Goal: Information Seeking & Learning: Learn about a topic

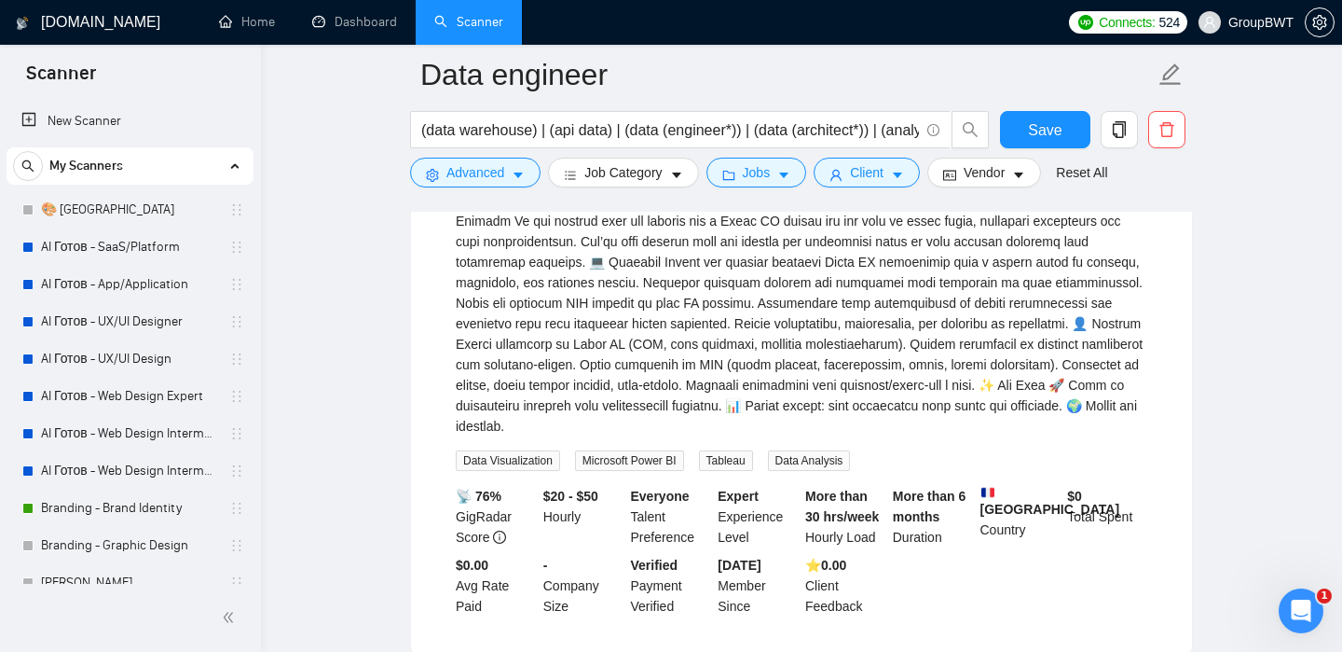
scroll to position [362, 0]
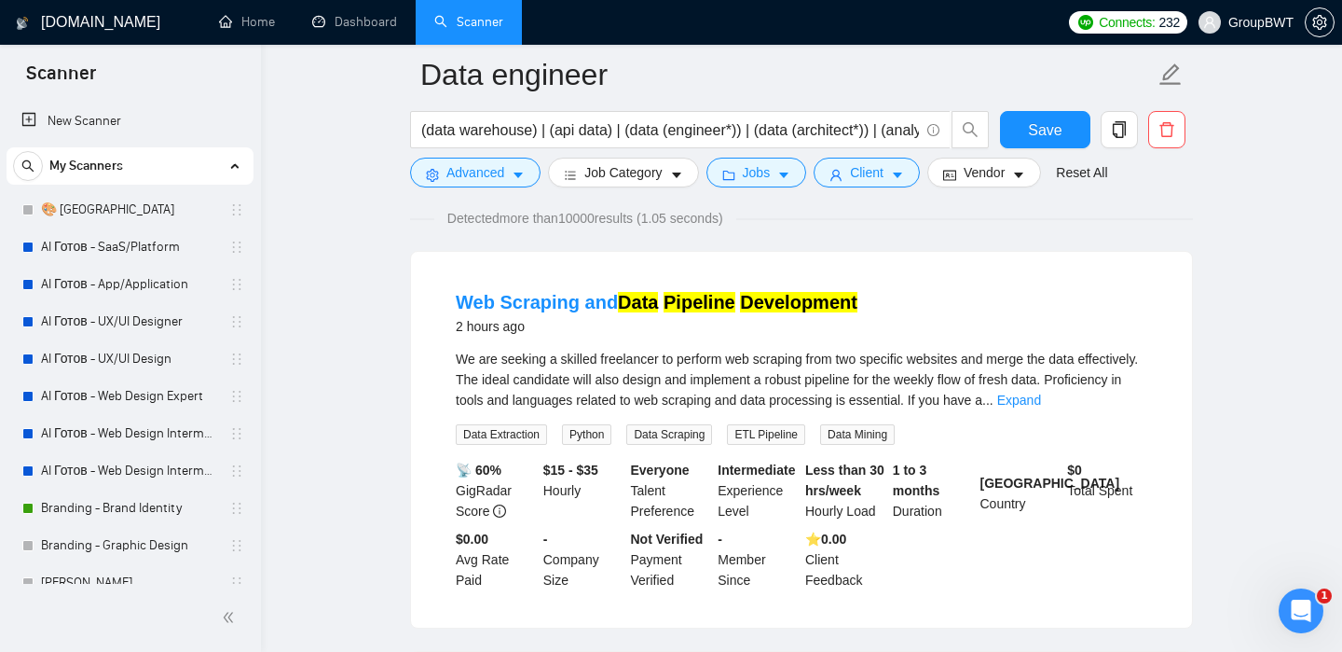
scroll to position [141, 0]
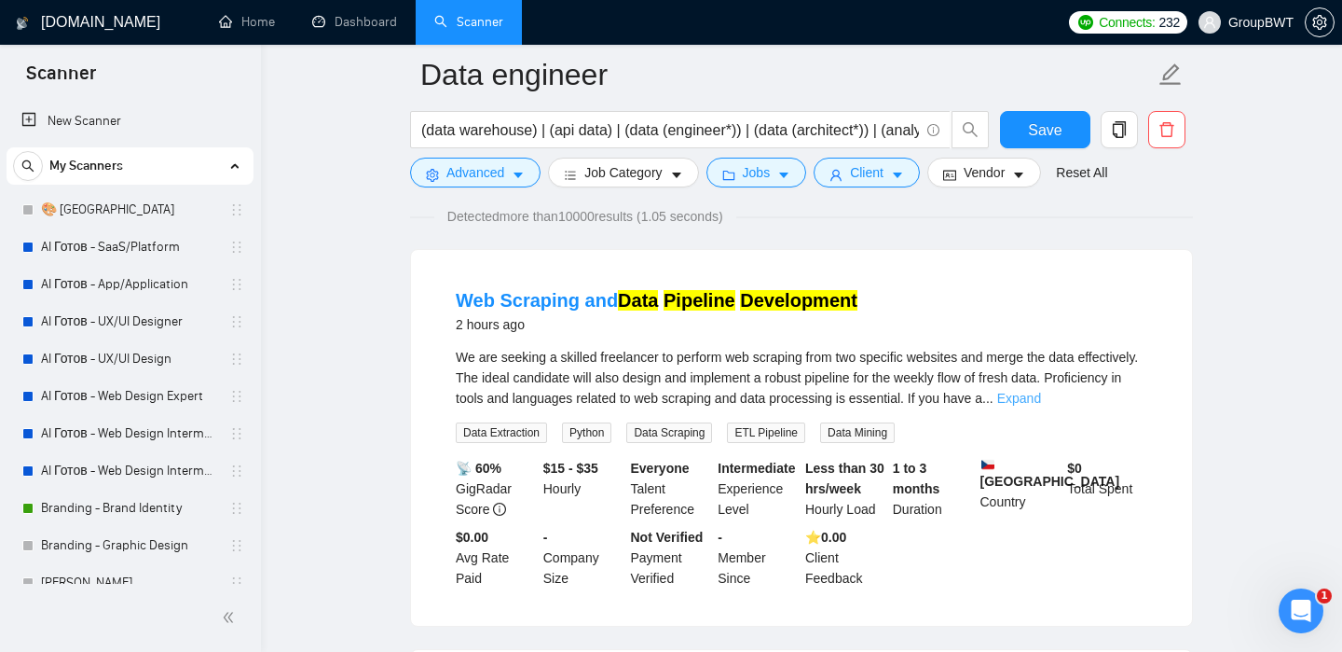
click at [1041, 398] on link "Expand" at bounding box center [1019, 398] width 44 height 15
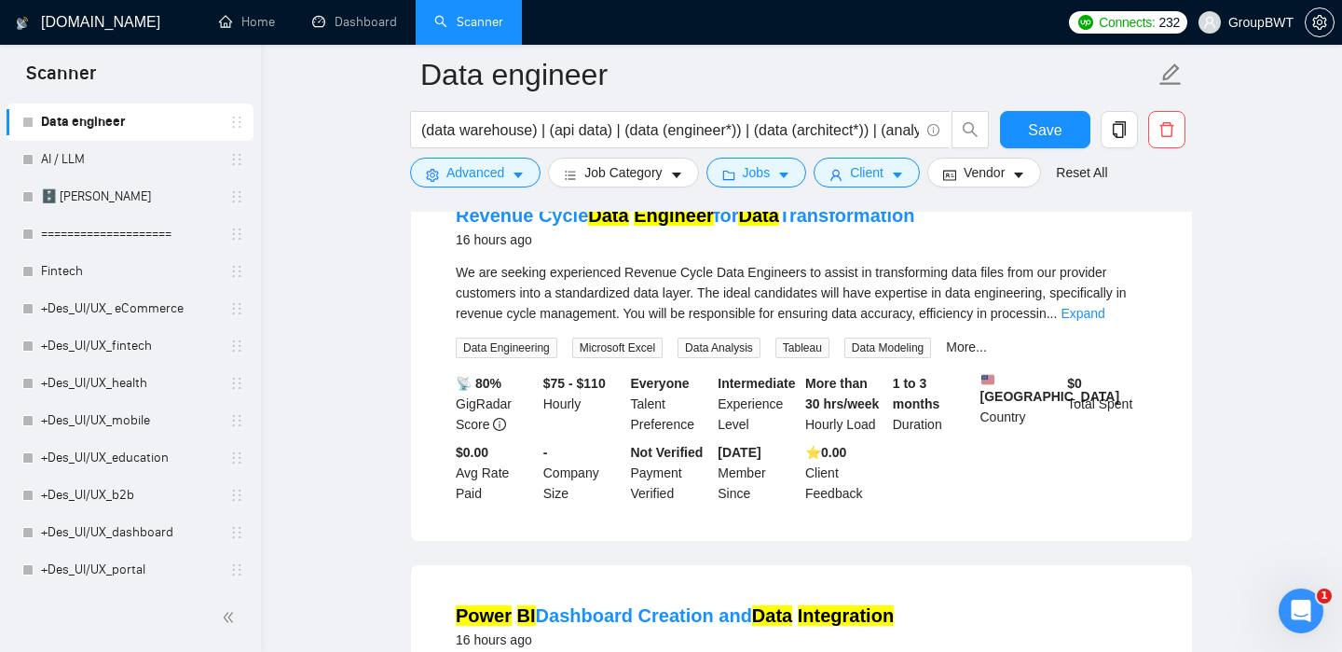
scroll to position [3461, 0]
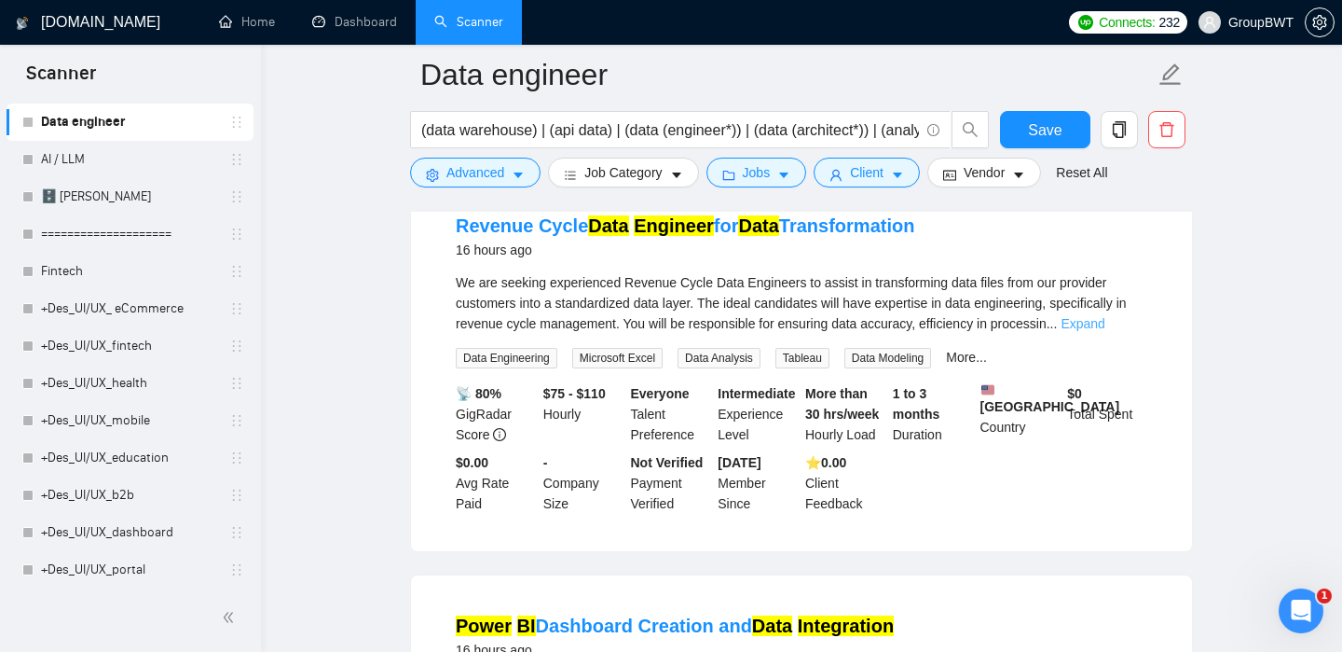
click at [1105, 331] on link "Expand" at bounding box center [1083, 323] width 44 height 15
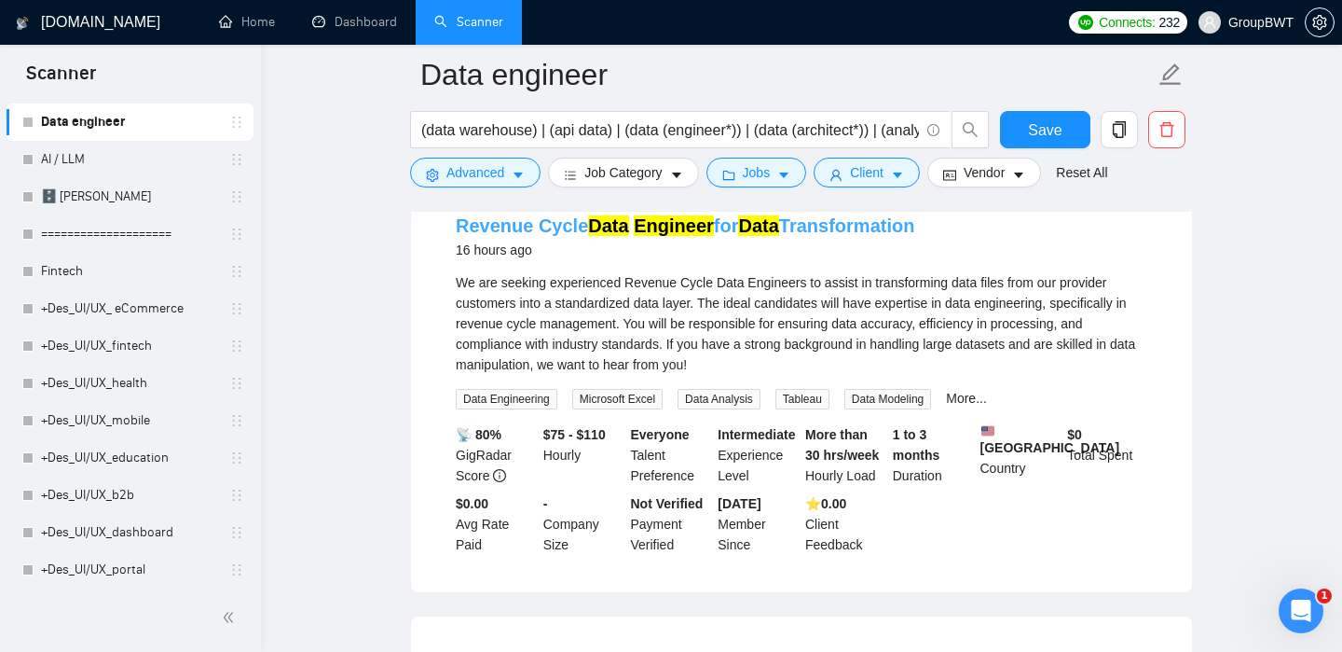
click at [753, 236] on mark "Data" at bounding box center [758, 225] width 40 height 21
click at [598, 236] on mark "Data" at bounding box center [608, 225] width 40 height 21
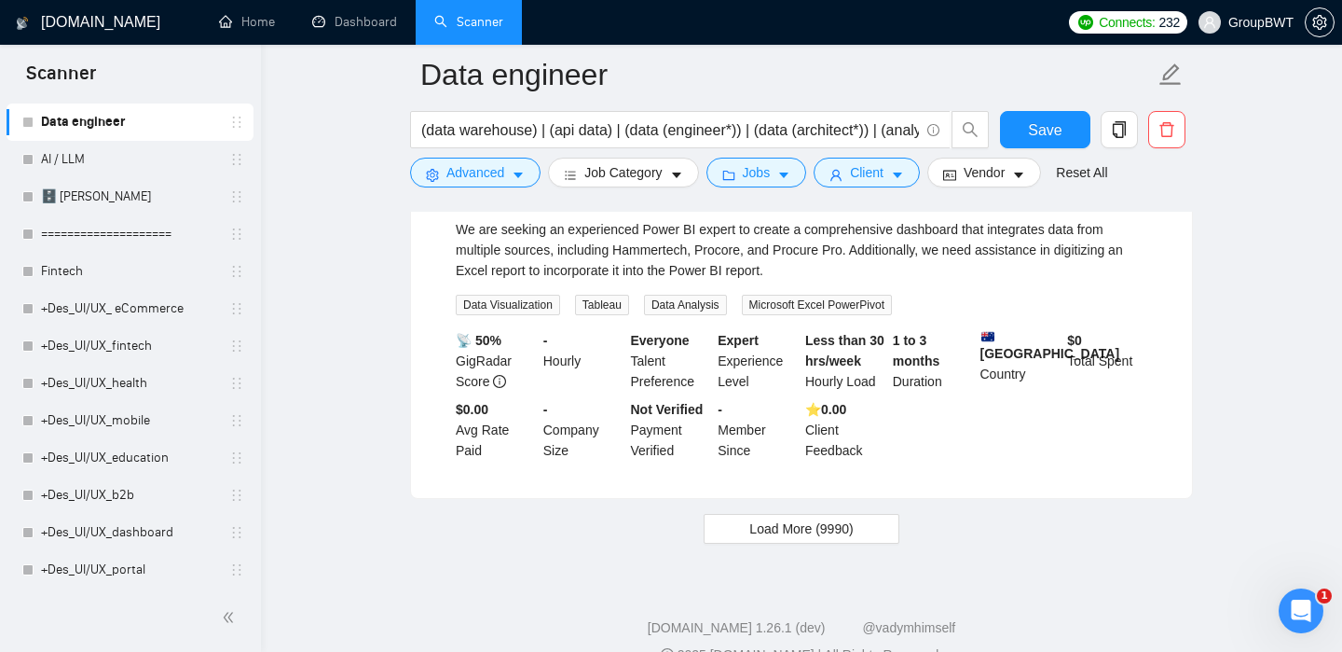
scroll to position [3957, 0]
click at [781, 537] on span "Load More (9990)" at bounding box center [800, 526] width 103 height 21
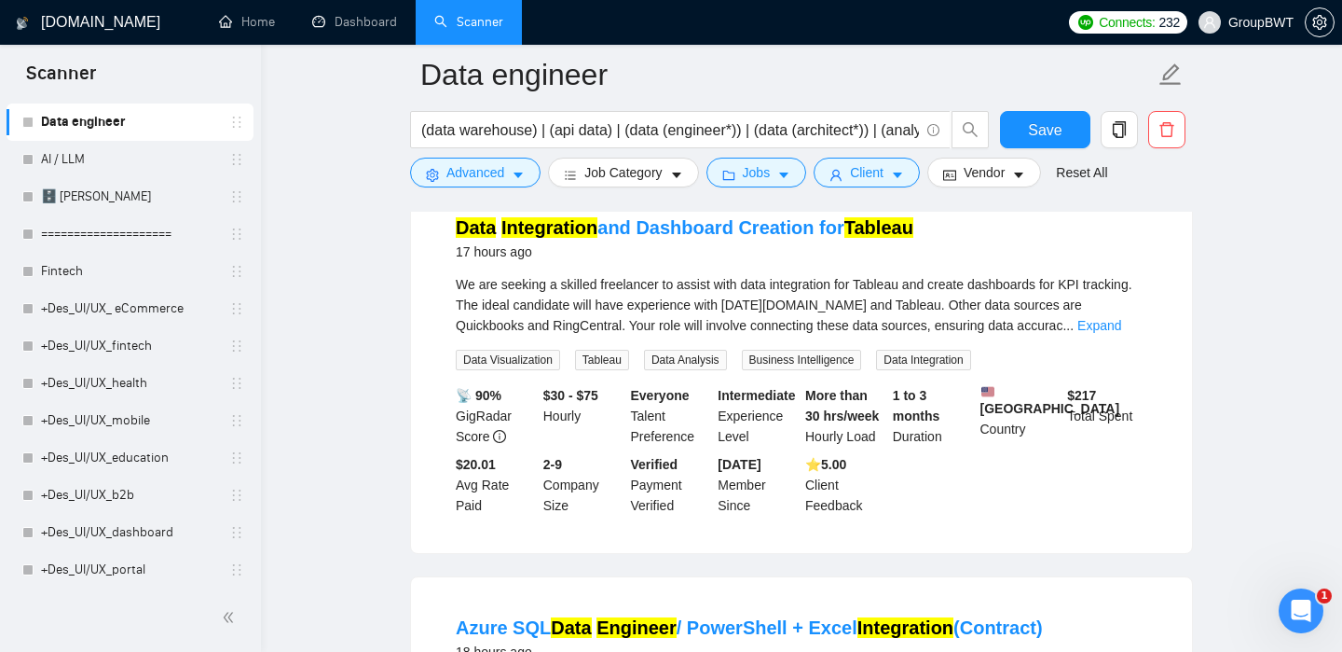
scroll to position [4281, 0]
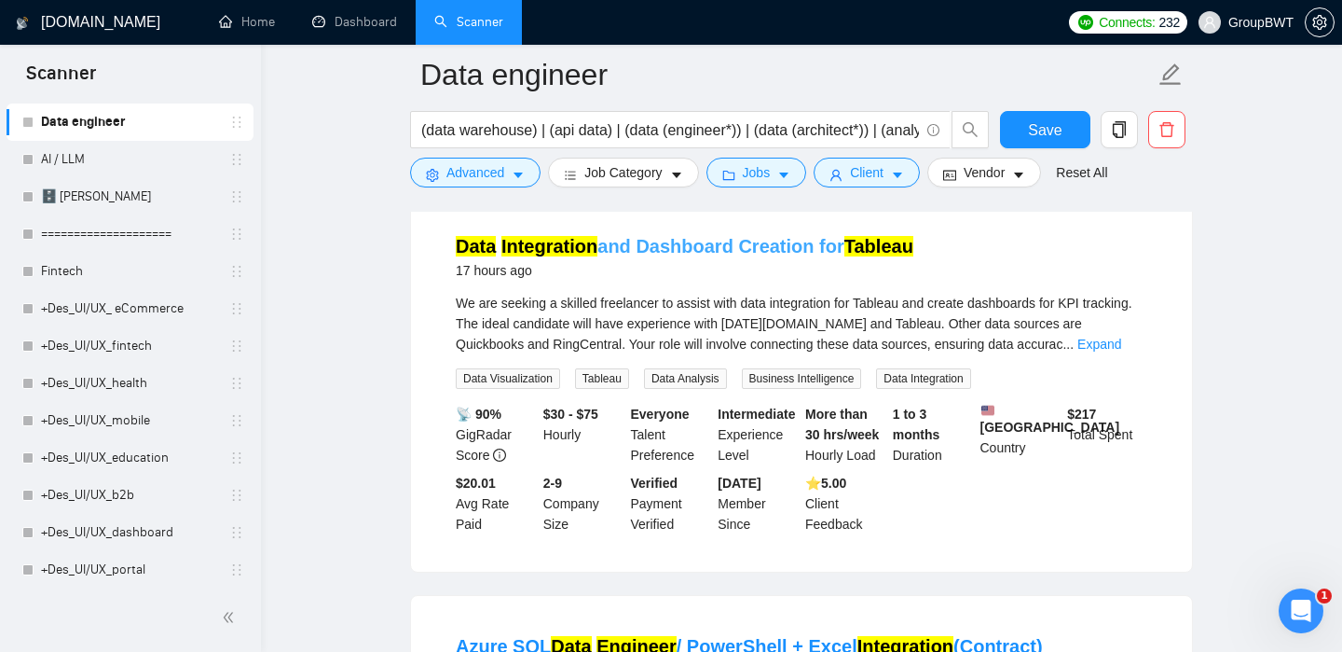
click at [858, 256] on mark "Tableau" at bounding box center [879, 246] width 69 height 21
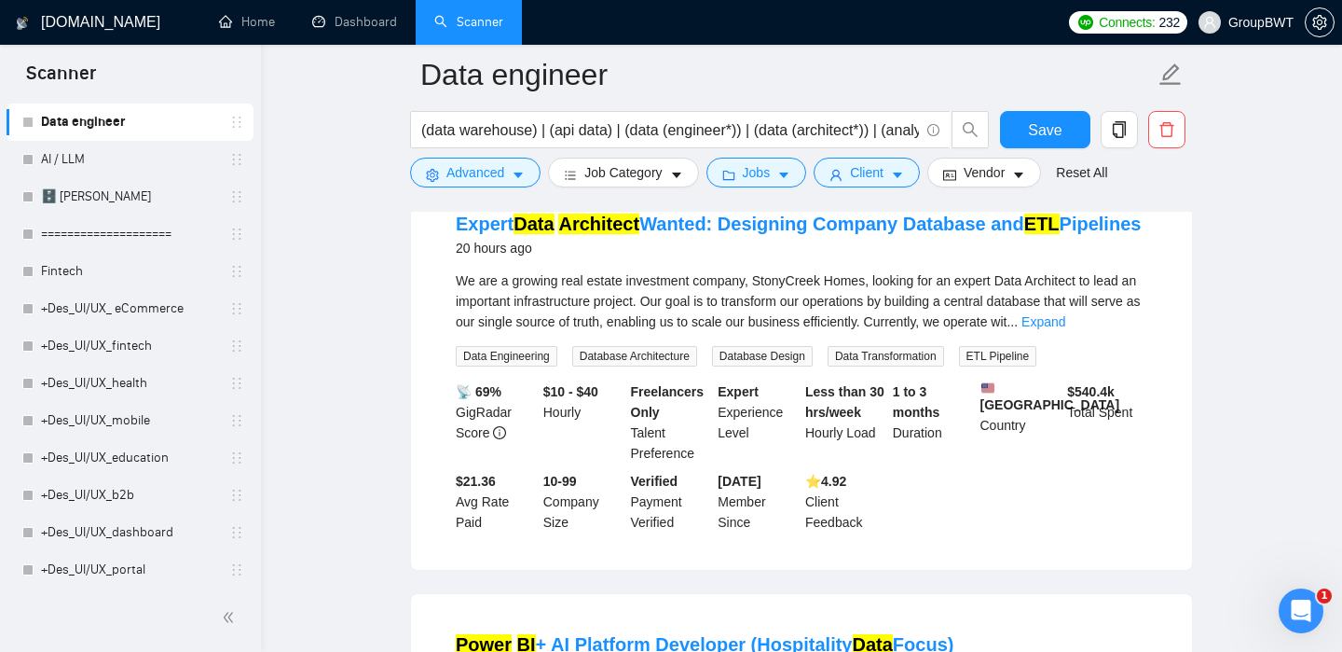
scroll to position [5142, 0]
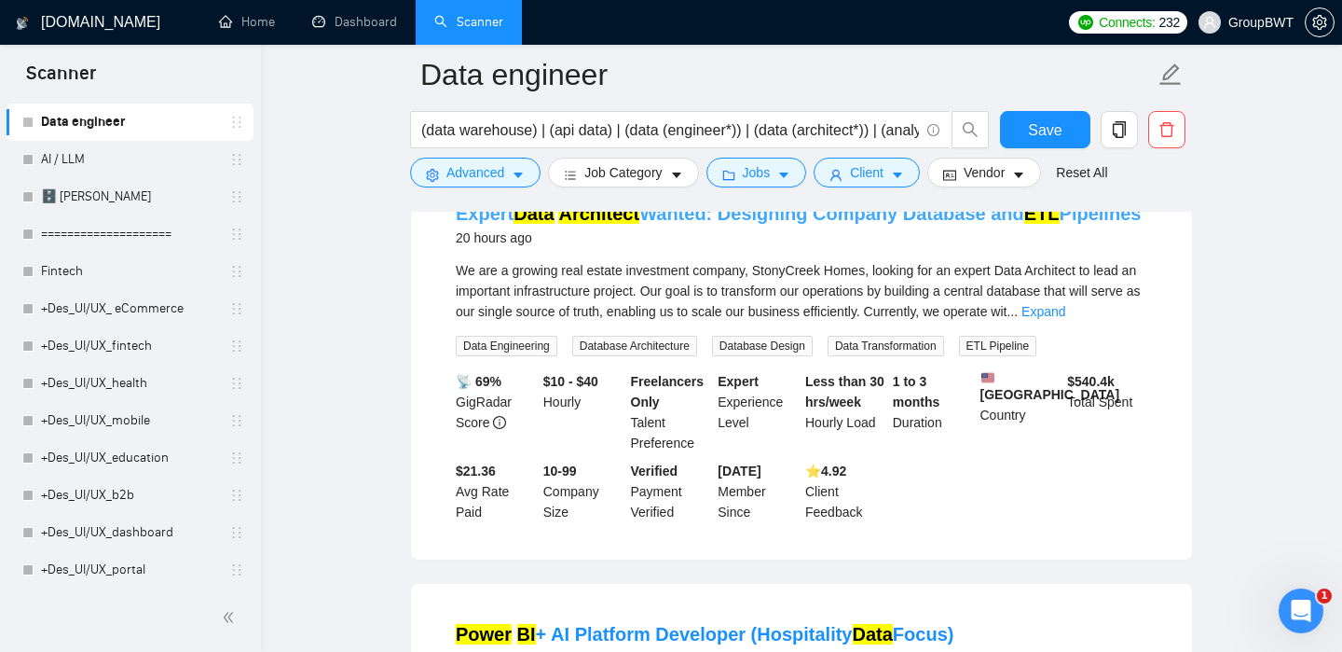
click at [975, 224] on link "Expert Data Architect Wanted: Designing Company Database and ETL Pipelines" at bounding box center [798, 213] width 685 height 21
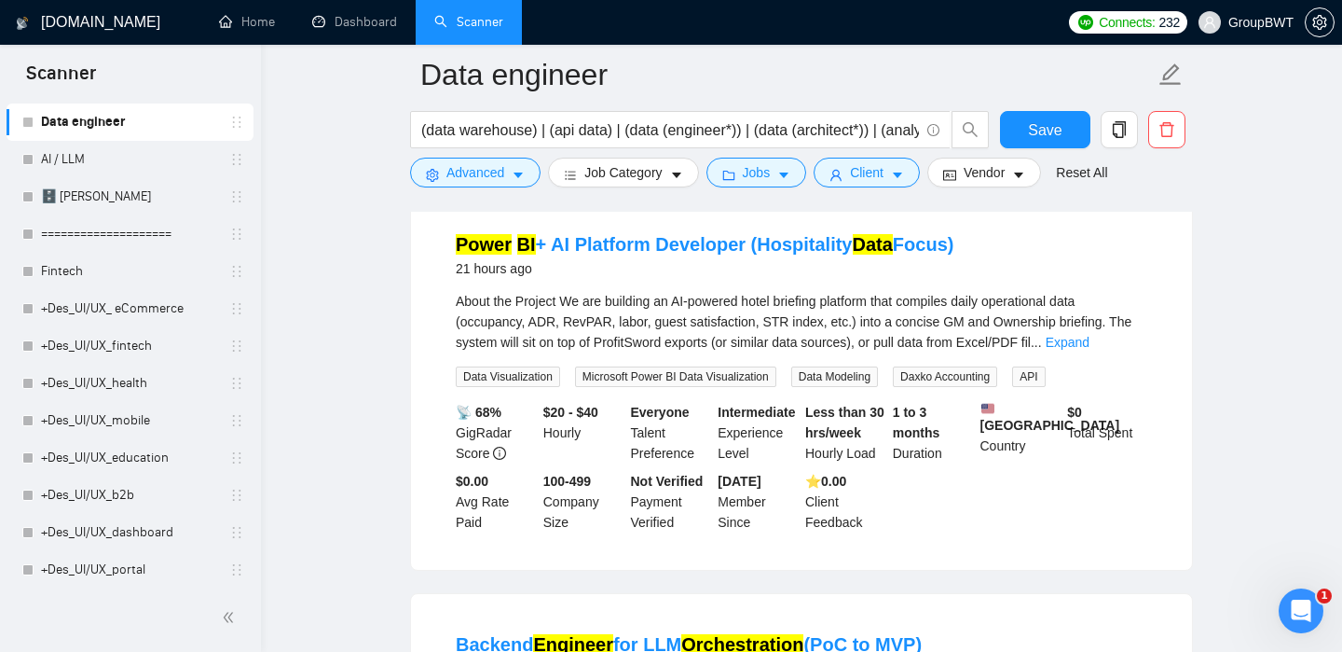
scroll to position [5545, 0]
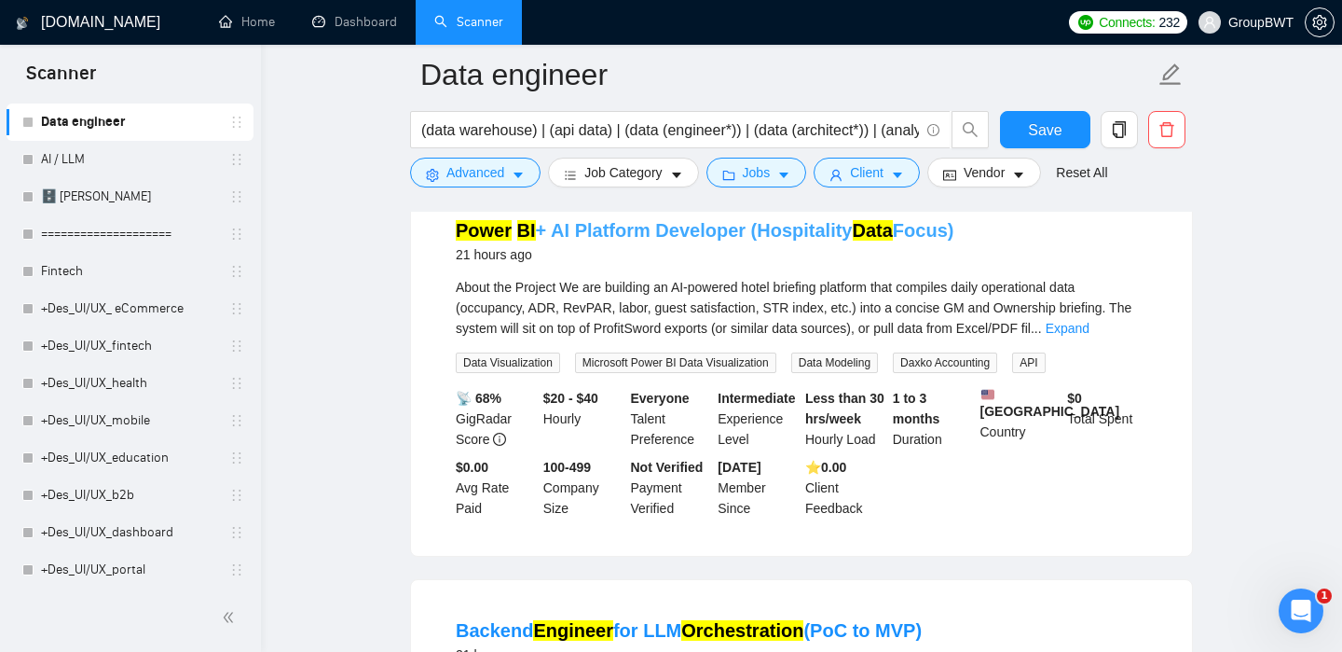
click at [695, 240] on link "Power BI + AI Platform Developer (Hospitality Data Focus)" at bounding box center [705, 230] width 498 height 21
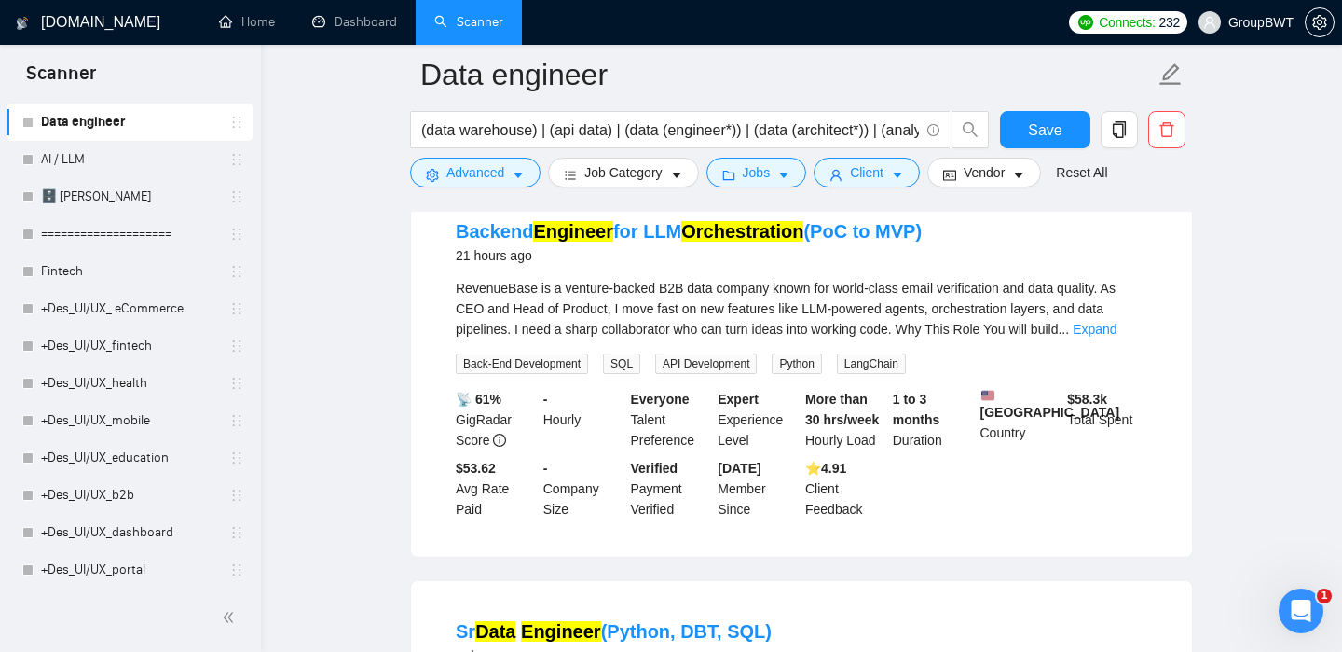
scroll to position [5947, 0]
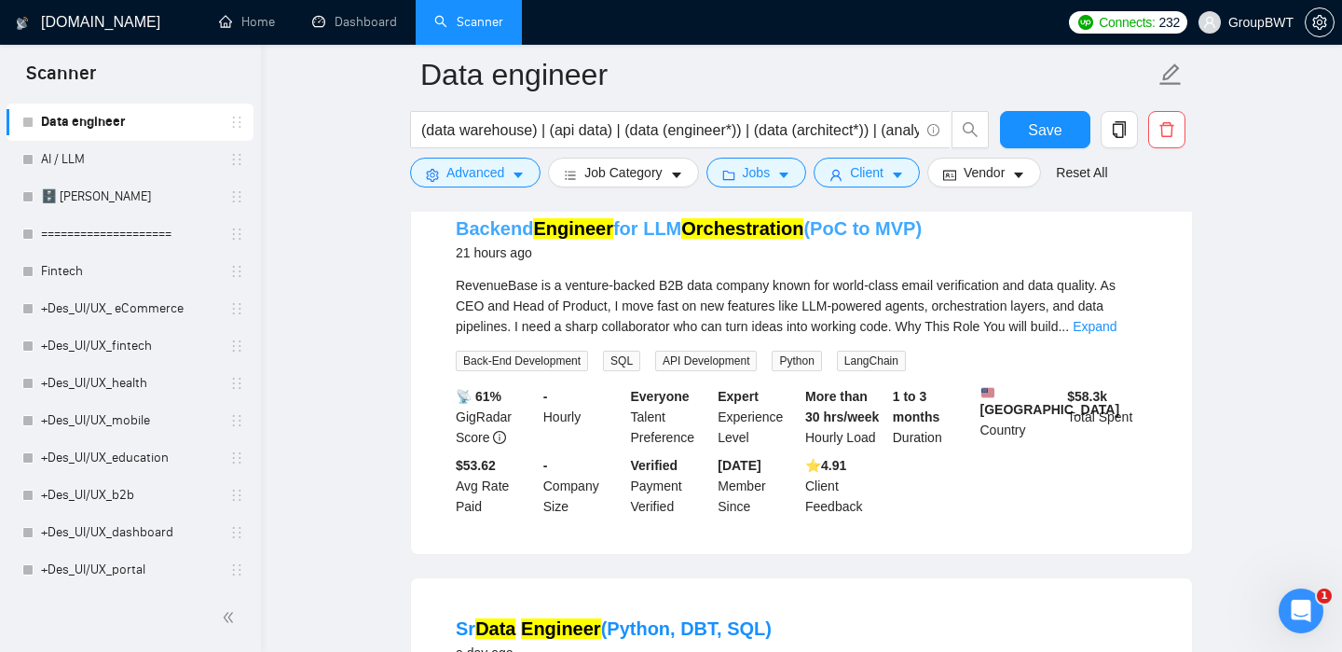
click at [630, 239] on link "Backend Engineer for LLM Orchestration (PoC to MVP)" at bounding box center [689, 228] width 466 height 21
